Goal: Information Seeking & Learning: Check status

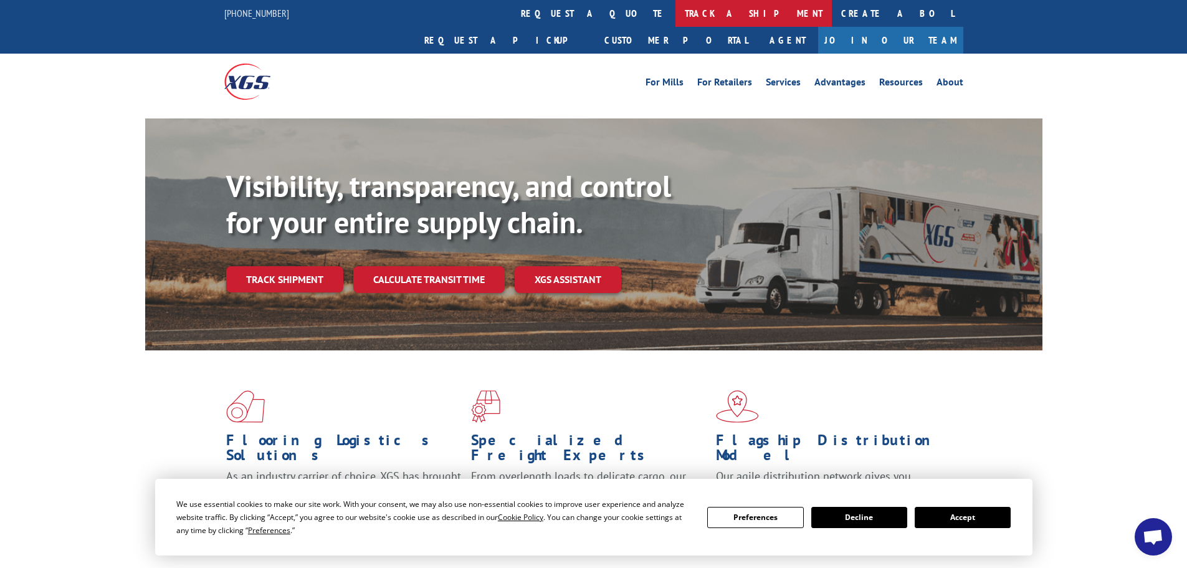
click at [675, 14] on link "track a shipment" at bounding box center [753, 13] width 156 height 27
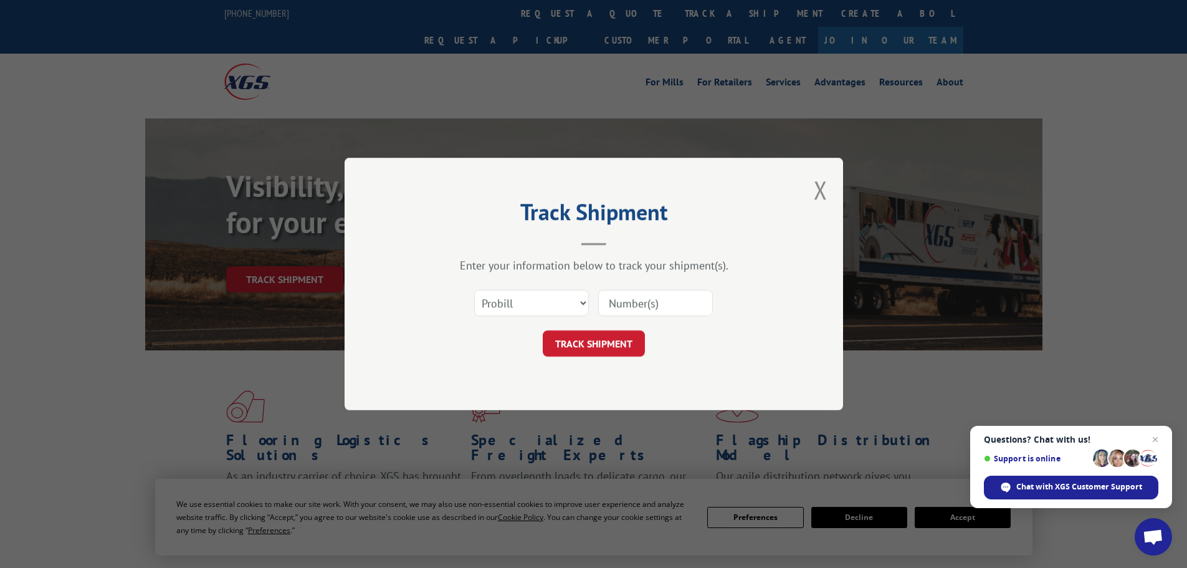
click at [627, 300] on input at bounding box center [655, 303] width 115 height 26
paste input "7056688"
type input "7056688"
click at [560, 304] on select "Select category... Probill BOL PO" at bounding box center [531, 303] width 115 height 26
select select "bol"
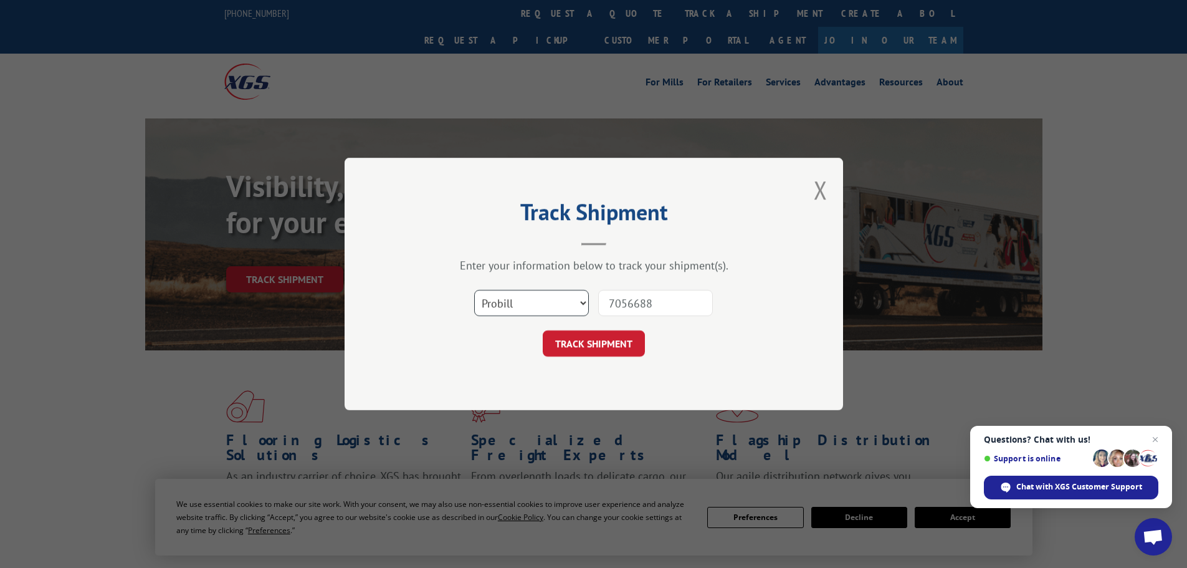
click at [474, 290] on select "Select category... Probill BOL PO" at bounding box center [531, 303] width 115 height 26
click at [604, 345] on button "TRACK SHIPMENT" at bounding box center [594, 343] width 102 height 26
